Goal: Transaction & Acquisition: Purchase product/service

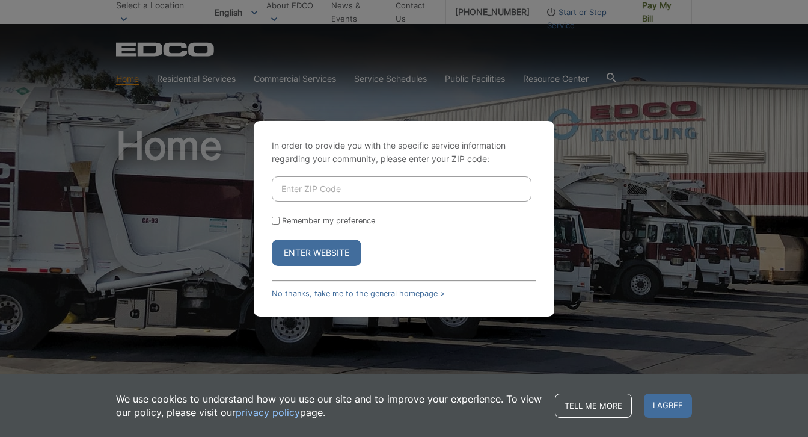
click at [308, 186] on input "Enter ZIP Code" at bounding box center [402, 188] width 260 height 25
type input "92024"
click at [274, 221] on input "Remember my preference" at bounding box center [276, 220] width 8 height 8
checkbox input "true"
click at [305, 250] on button "Enter Website" at bounding box center [317, 252] width 90 height 26
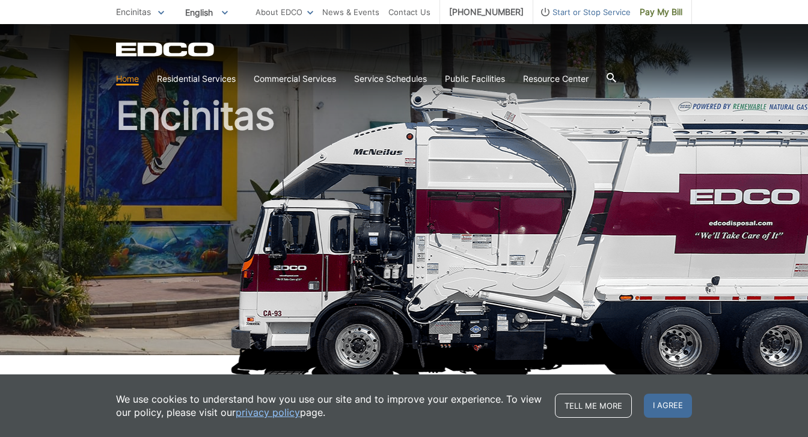
scroll to position [33, 0]
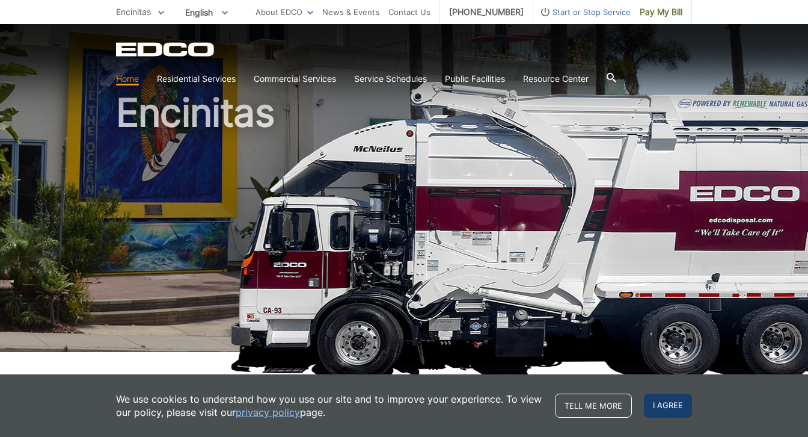
click at [667, 402] on body "Home Back Home Residential Services Overview Curbside Pickup Recycling Organic …" at bounding box center [404, 185] width 808 height 437
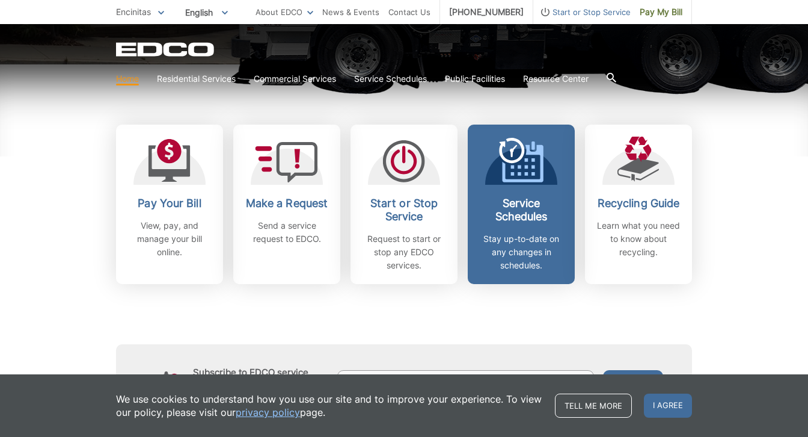
scroll to position [322, 0]
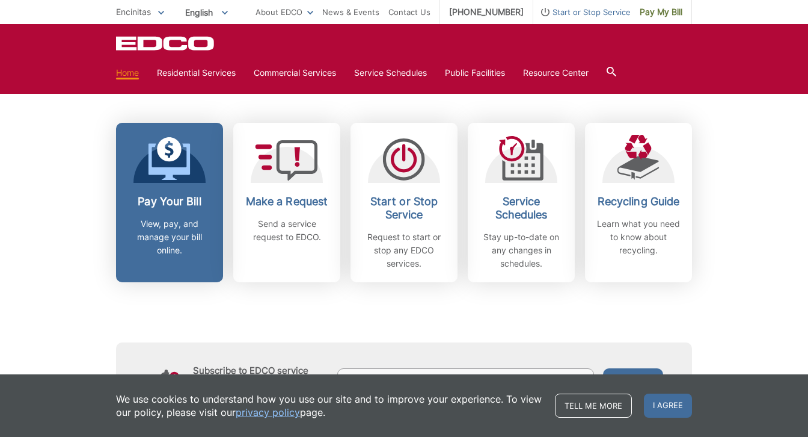
click at [164, 216] on div "Pay Your Bill View, pay, and manage your bill online." at bounding box center [169, 226] width 89 height 62
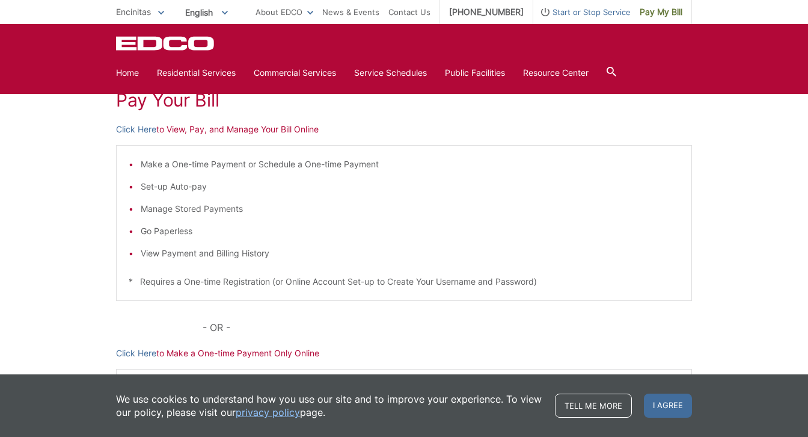
scroll to position [171, 0]
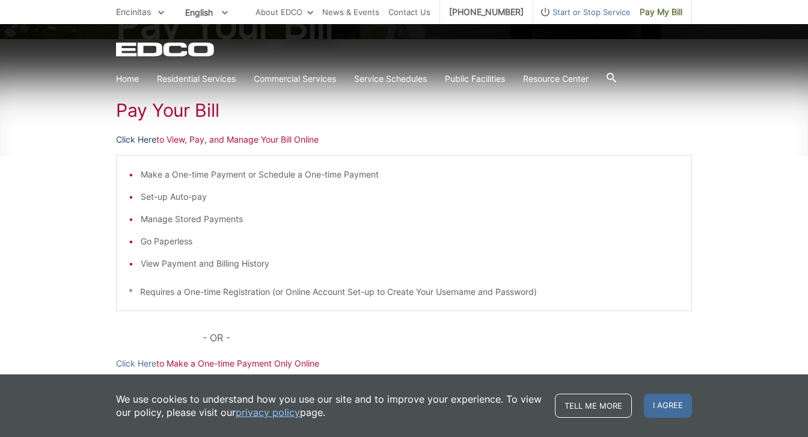
click at [133, 140] on link "Click Here" at bounding box center [136, 139] width 40 height 13
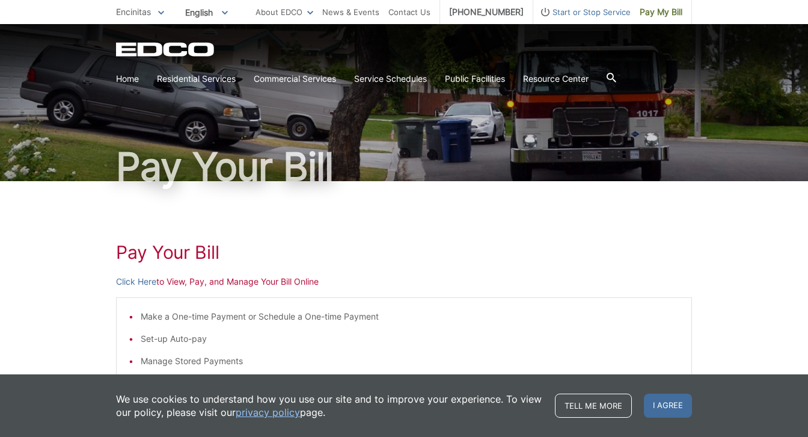
scroll to position [0, 0]
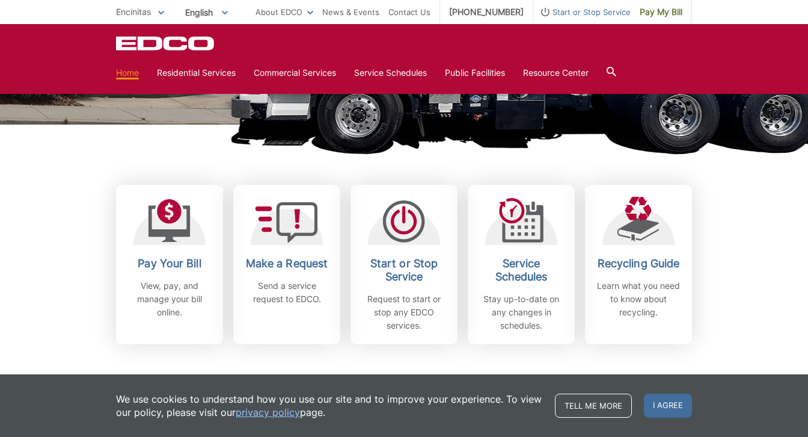
scroll to position [258, 0]
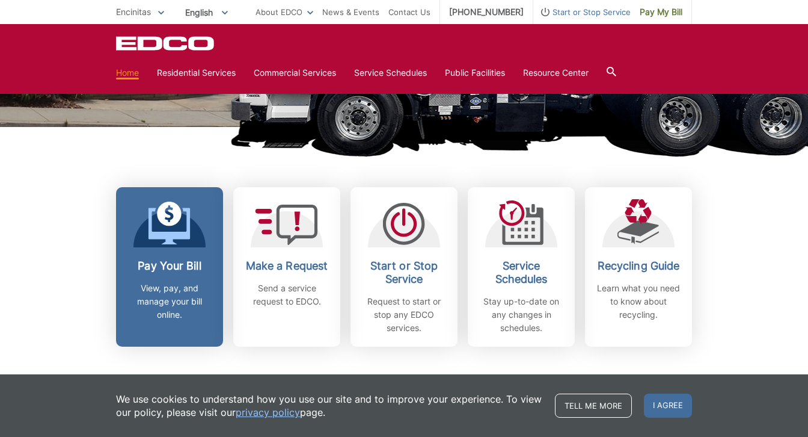
click at [164, 280] on div "Pay Your Bill View, pay, and manage your bill online." at bounding box center [169, 290] width 89 height 62
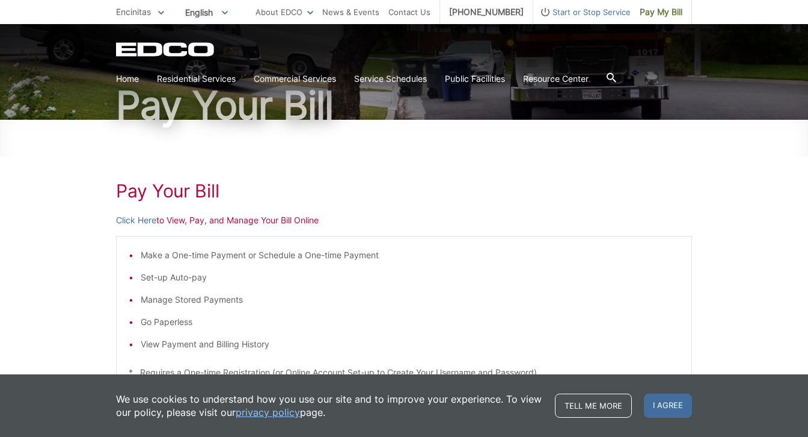
scroll to position [127, 0]
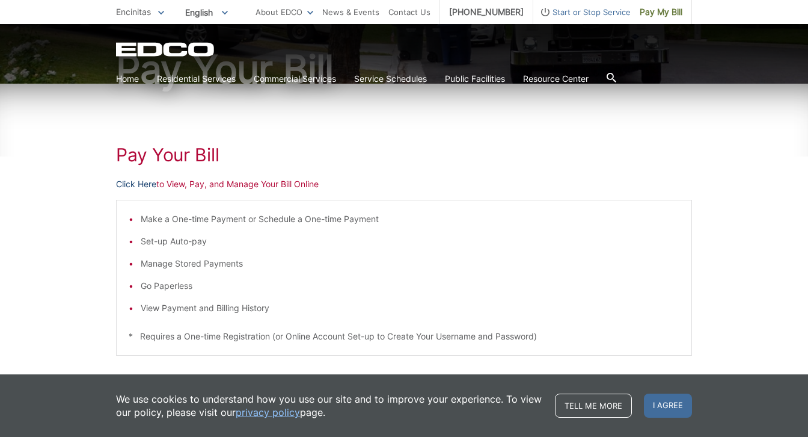
click at [141, 185] on link "Click Here" at bounding box center [136, 183] width 40 height 13
